Goal: Use online tool/utility: Utilize a website feature to perform a specific function

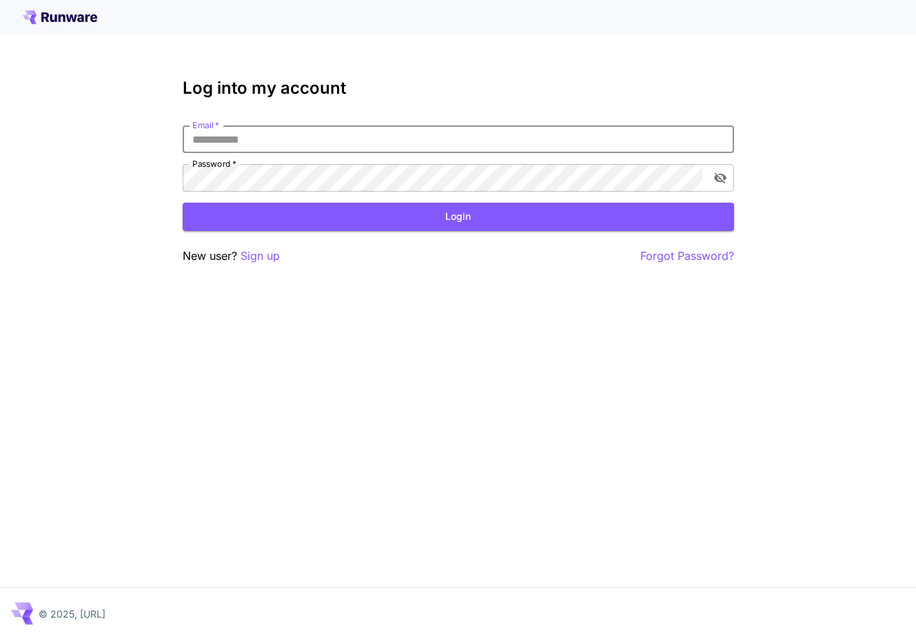
click at [0, 638] on com-1password-button at bounding box center [0, 639] width 0 height 0
type input "**********"
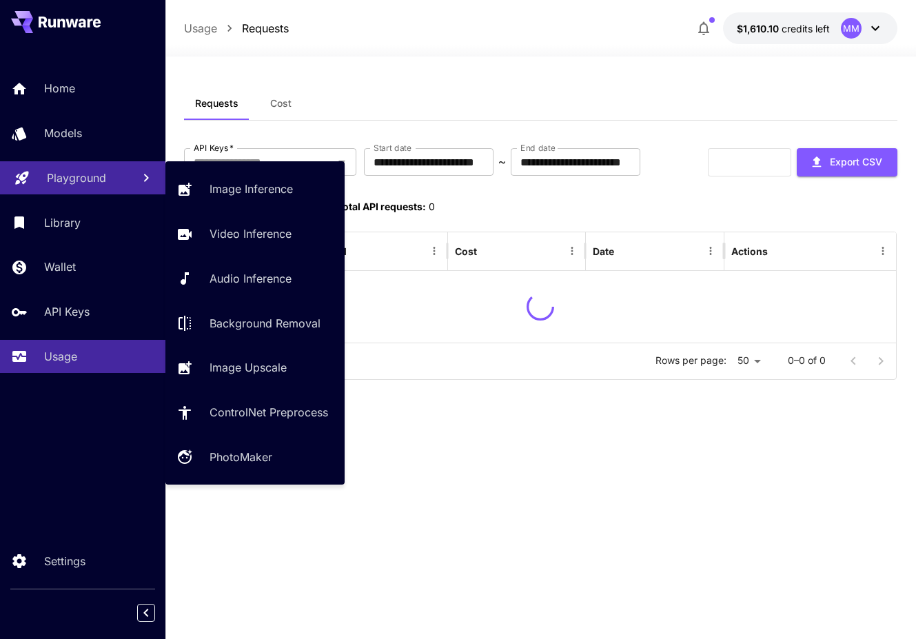
click at [86, 177] on p "Playground" at bounding box center [76, 178] width 59 height 17
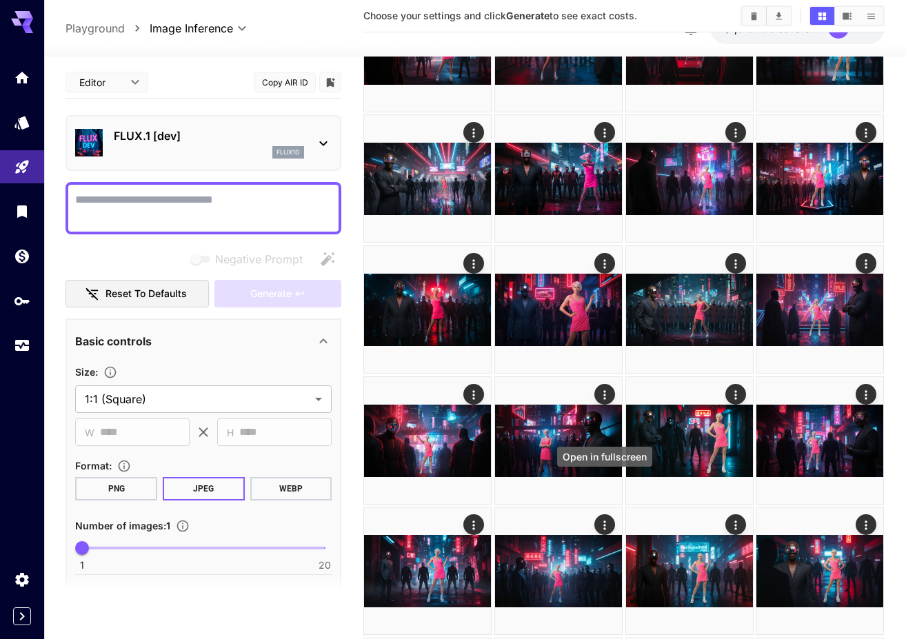
scroll to position [2519, 0]
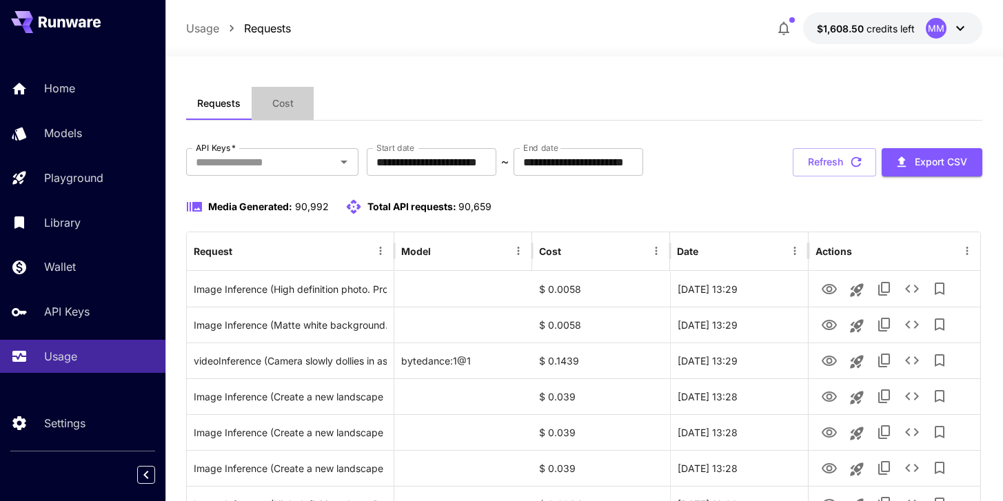
click at [294, 102] on button "Cost" at bounding box center [283, 103] width 62 height 33
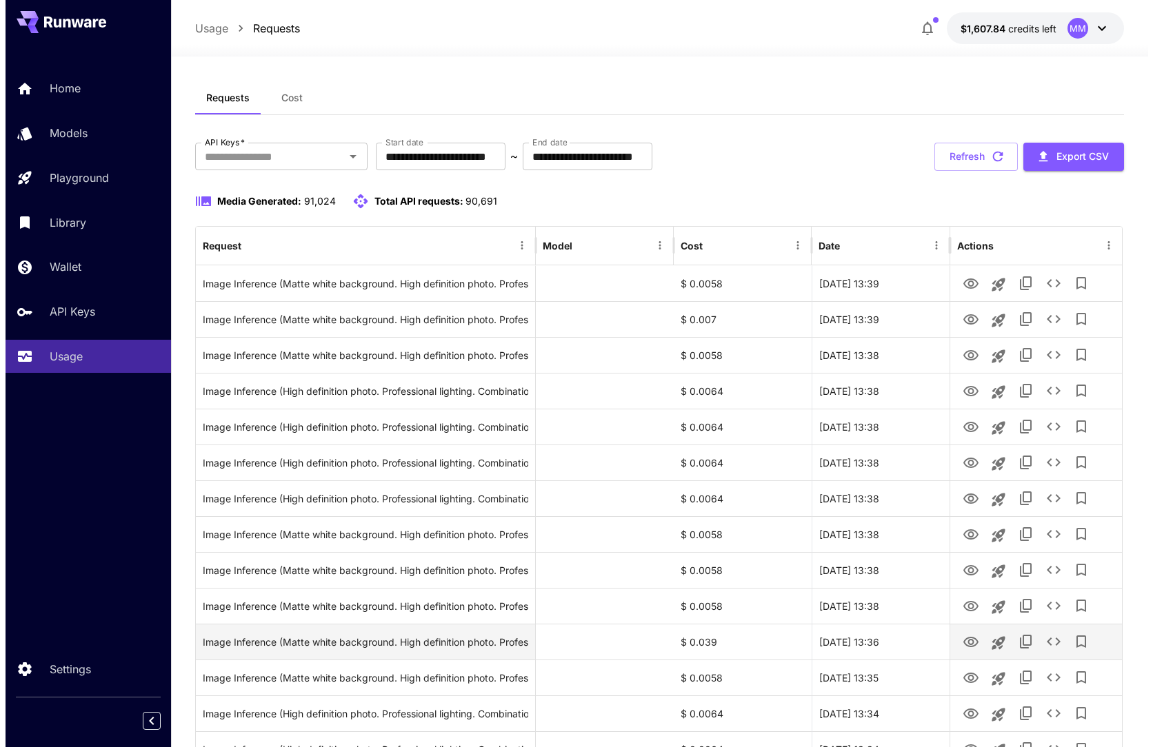
scroll to position [8, 0]
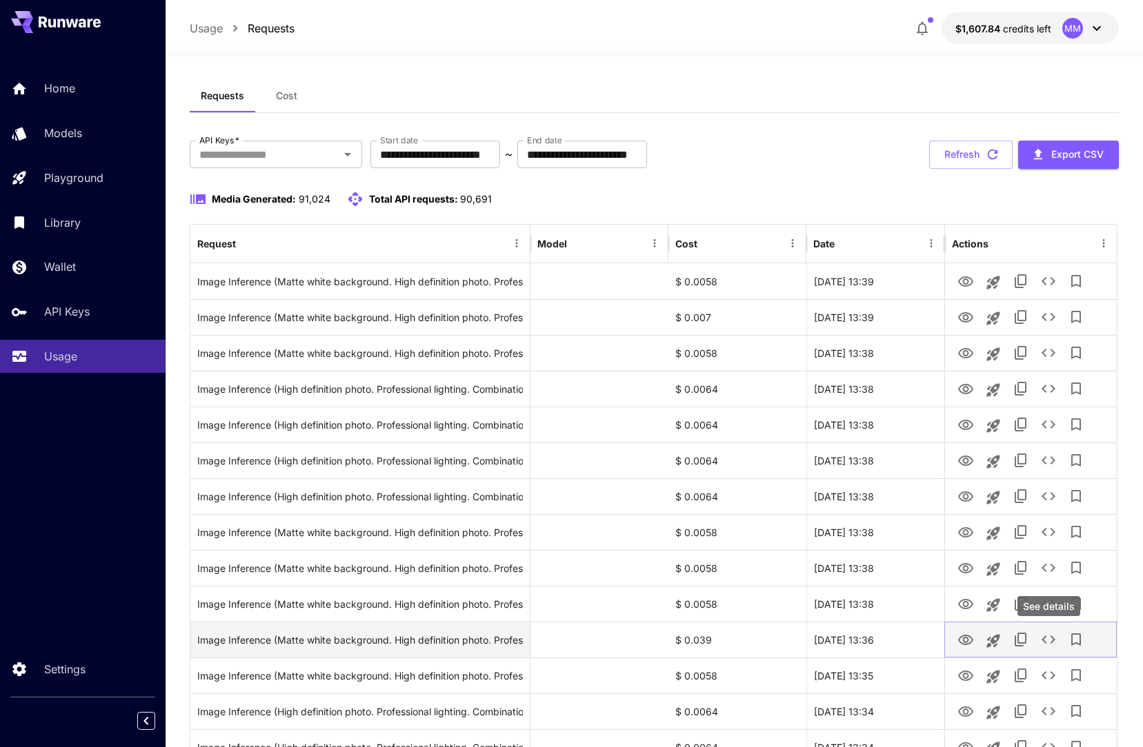
click at [1054, 639] on icon "See details" at bounding box center [1048, 640] width 14 height 8
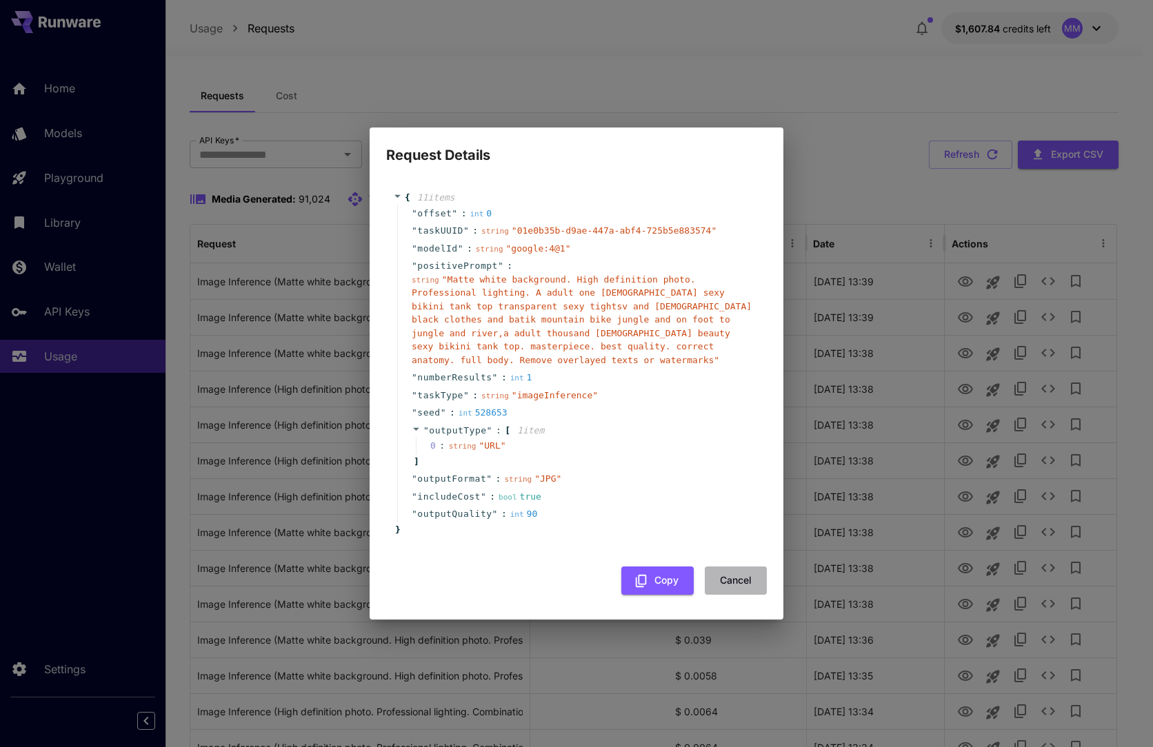
click at [754, 578] on button "Cancel" at bounding box center [736, 581] width 62 height 28
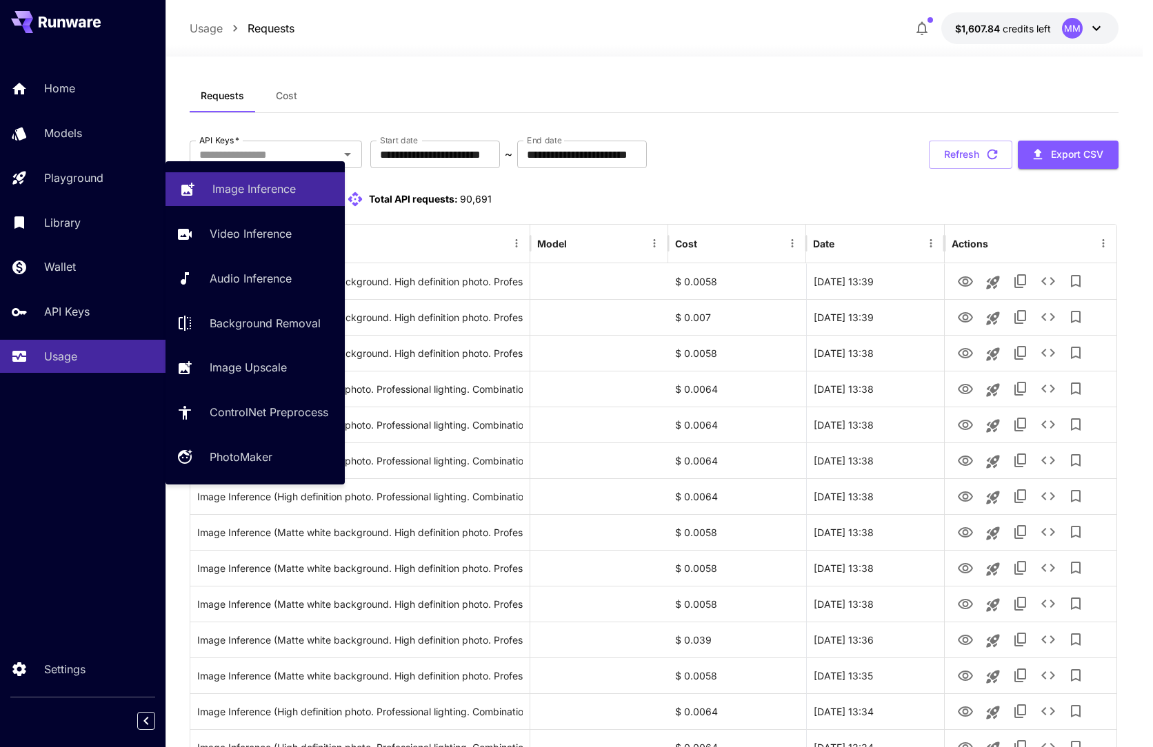
click at [261, 192] on p "Image Inference" at bounding box center [253, 189] width 83 height 17
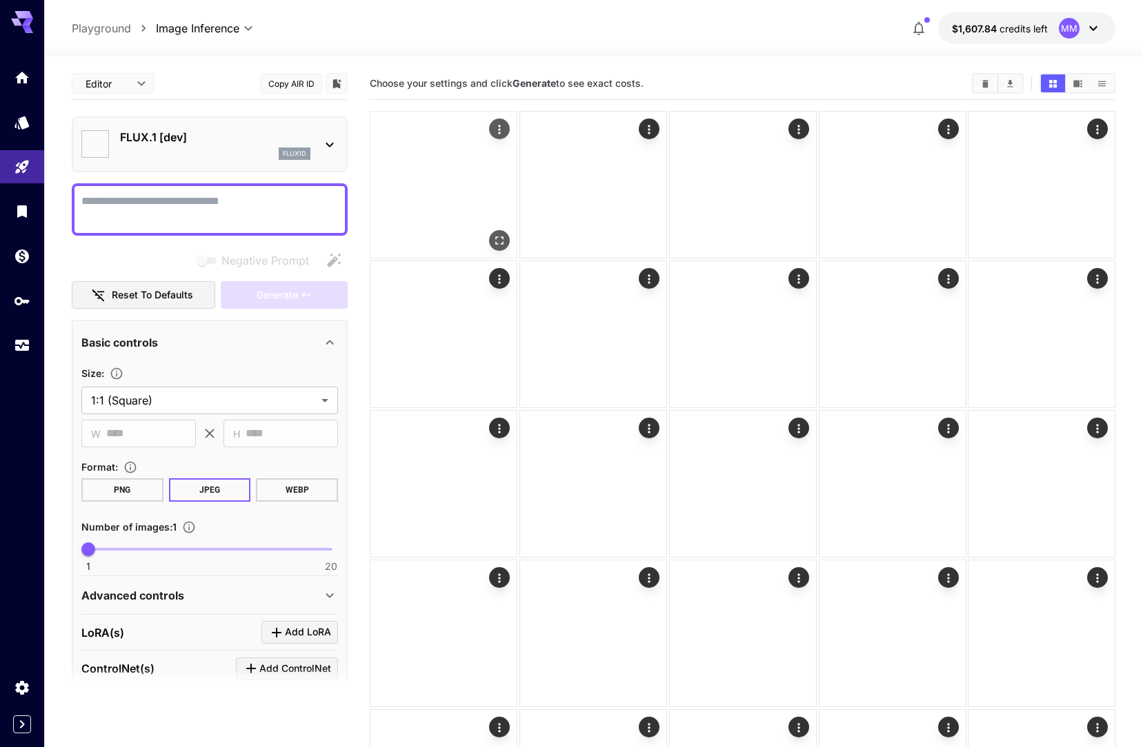
type input "**********"
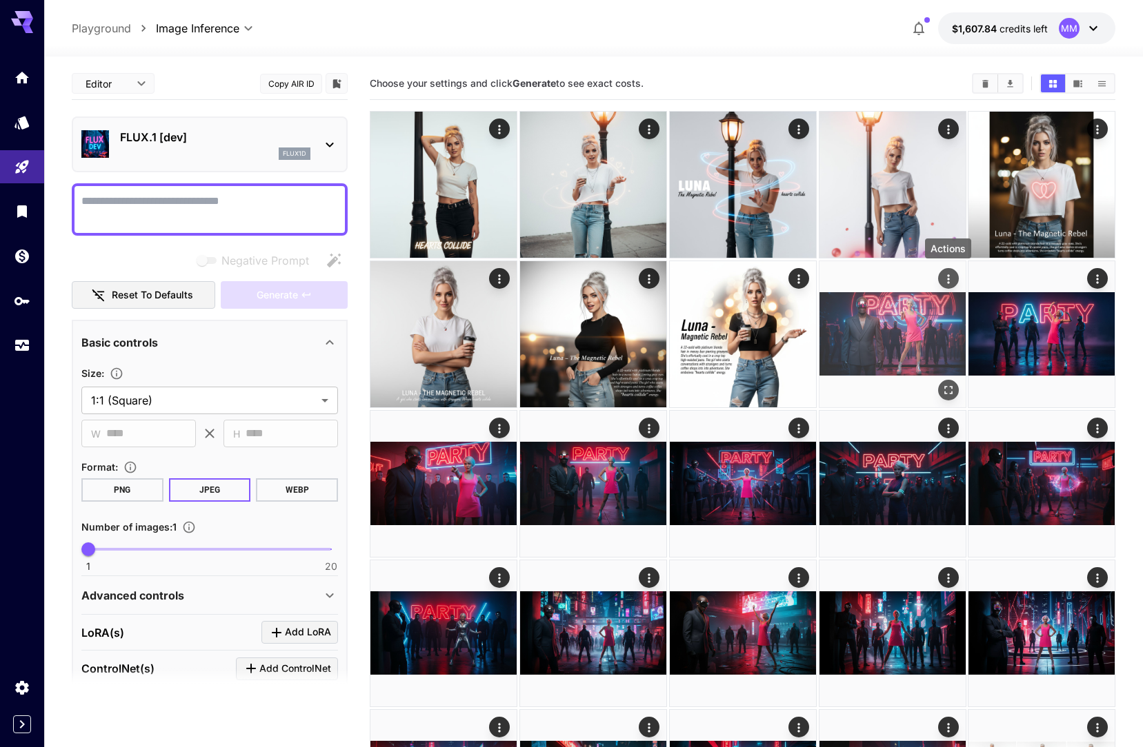
click at [950, 280] on icon "Actions" at bounding box center [947, 279] width 14 height 14
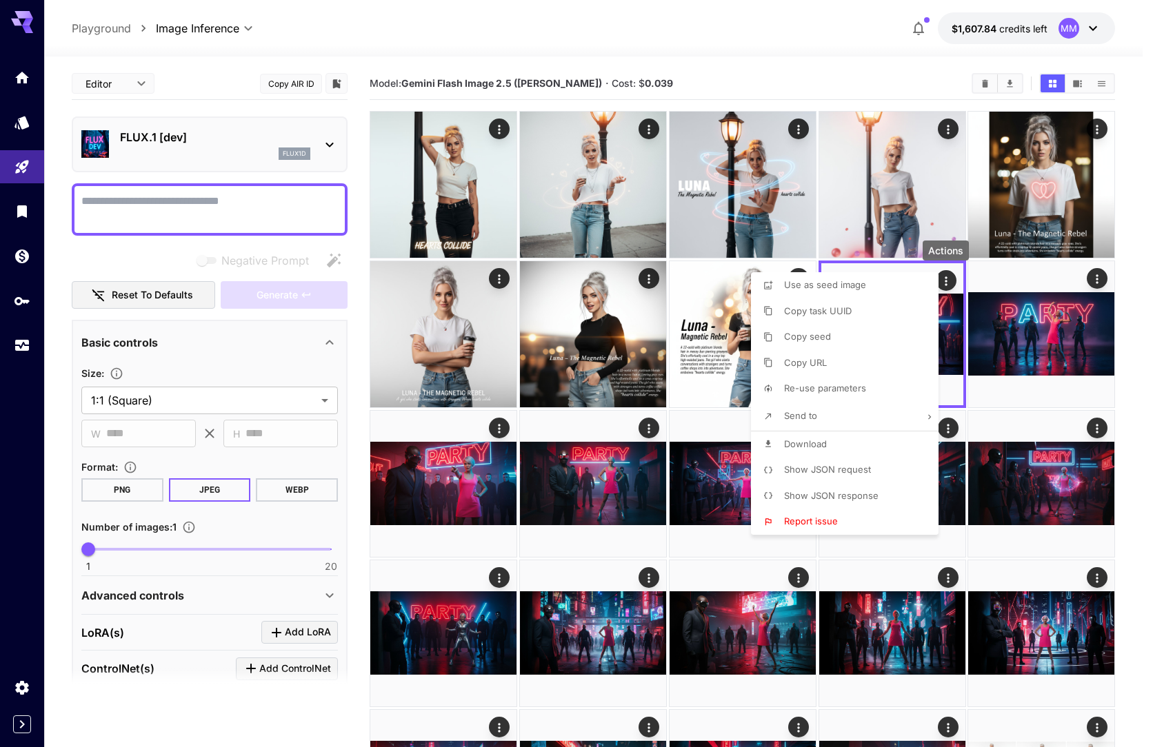
click at [853, 384] on span "Re-use parameters" at bounding box center [825, 388] width 82 height 11
type textarea "**********"
type input "*"
type input "*********"
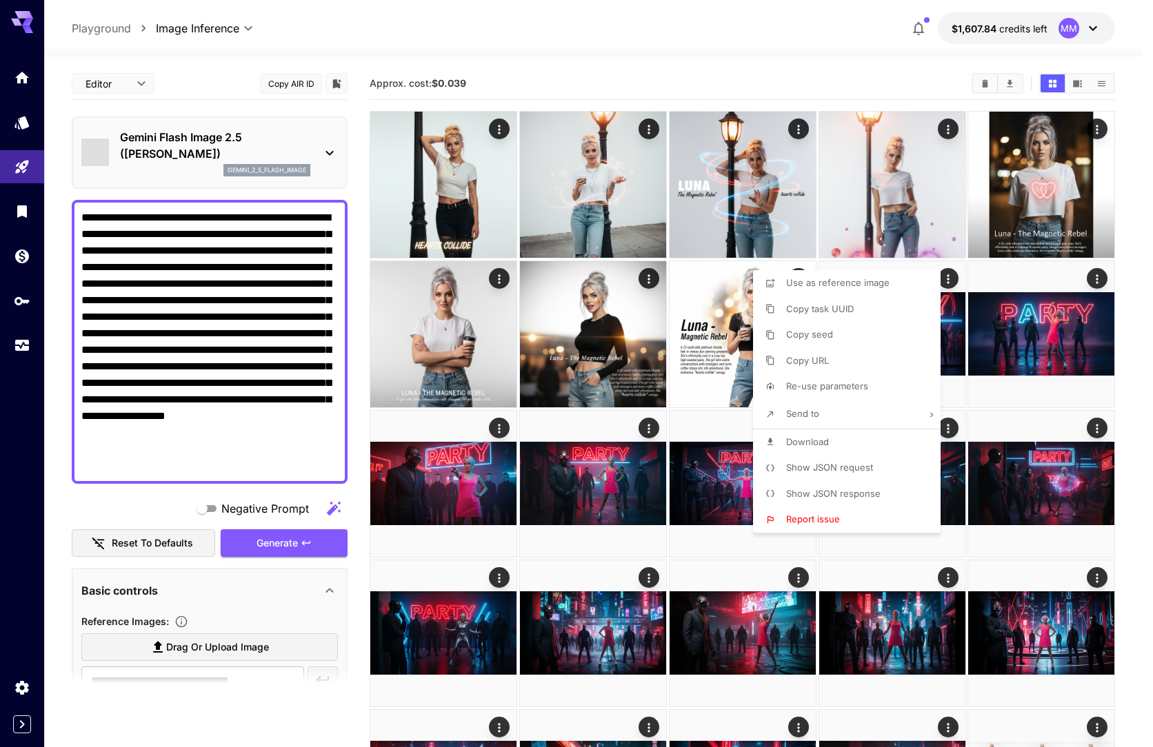
type input "*"
click at [354, 475] on div at bounding box center [576, 373] width 1153 height 747
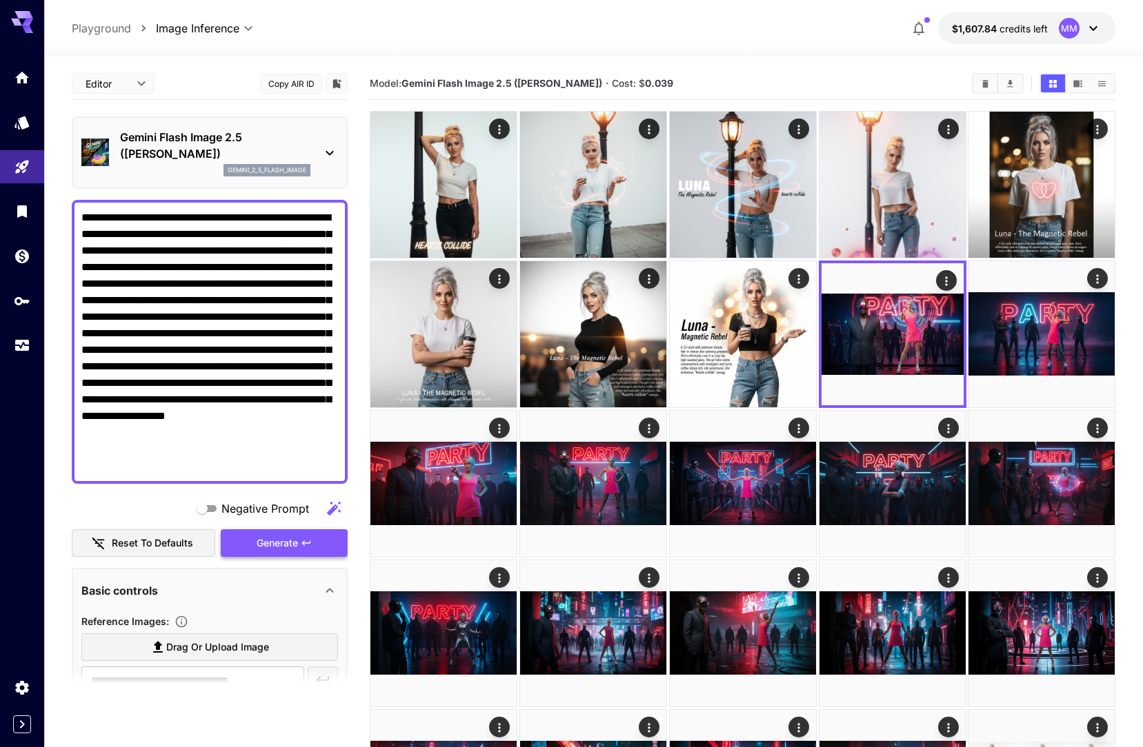
click at [294, 540] on span "Generate" at bounding box center [276, 543] width 41 height 17
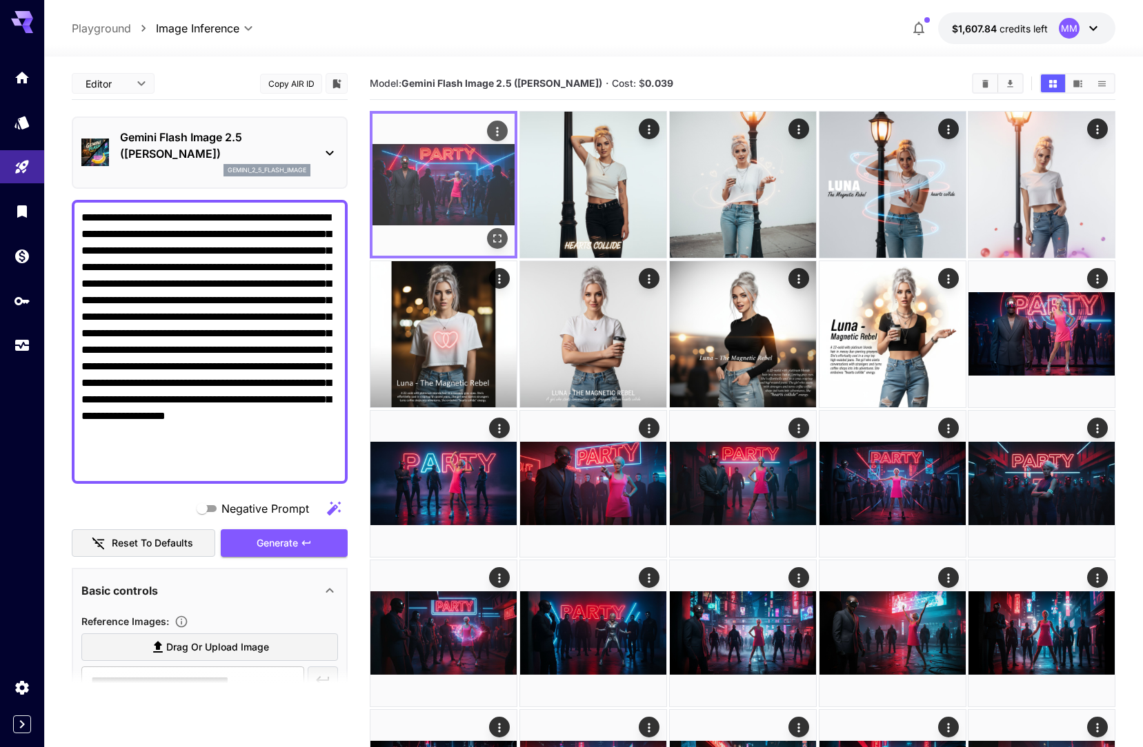
click at [493, 242] on icon "Open in fullscreen" at bounding box center [497, 239] width 14 height 14
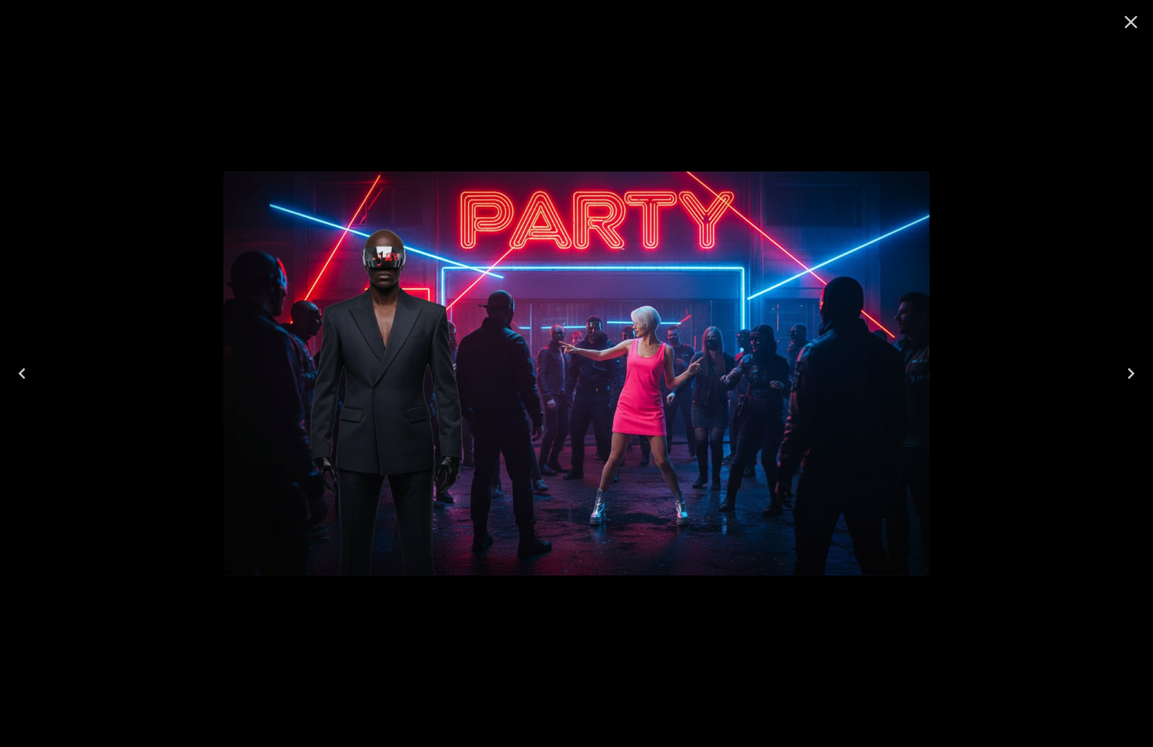
click at [956, 143] on div at bounding box center [576, 373] width 1153 height 747
click at [1129, 17] on icon "Close" at bounding box center [1131, 22] width 22 height 22
